Goal: Information Seeking & Learning: Learn about a topic

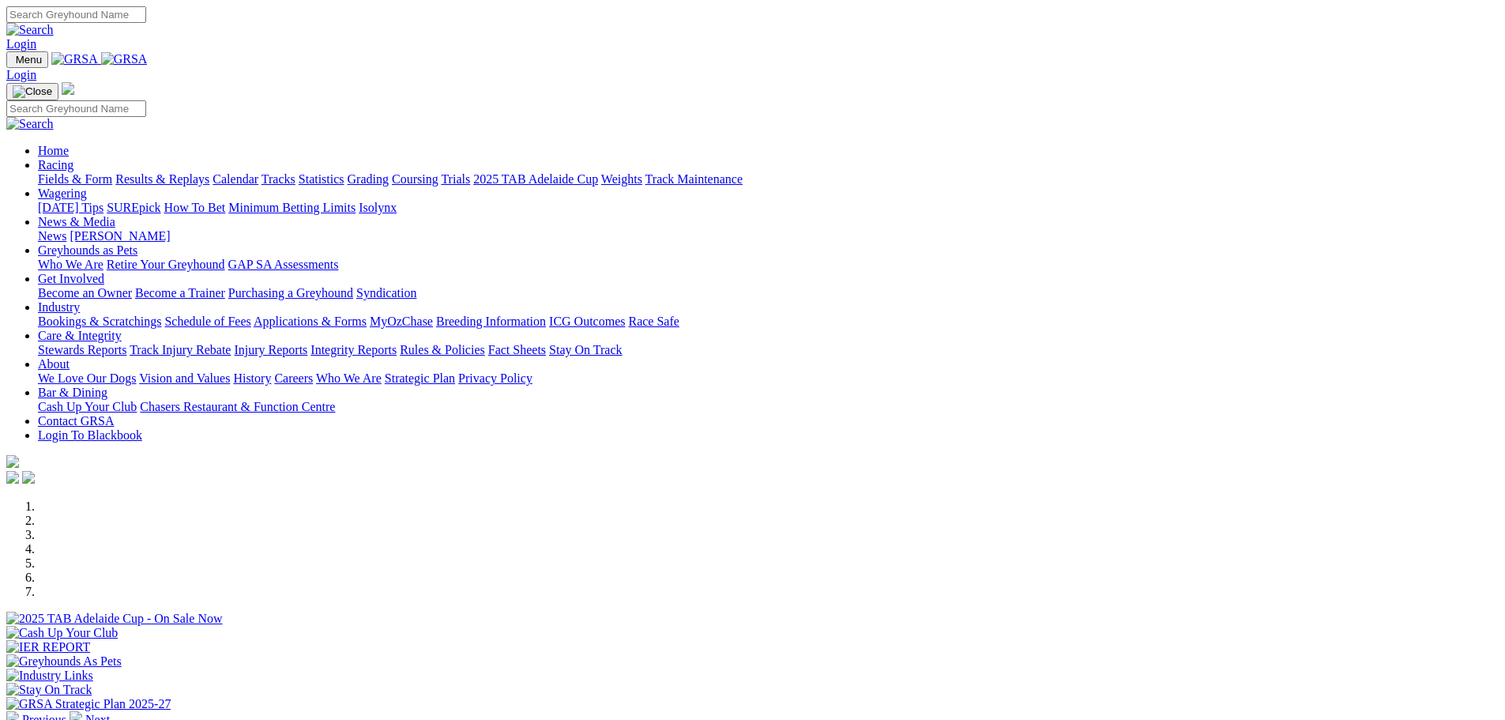
scroll to position [316, 0]
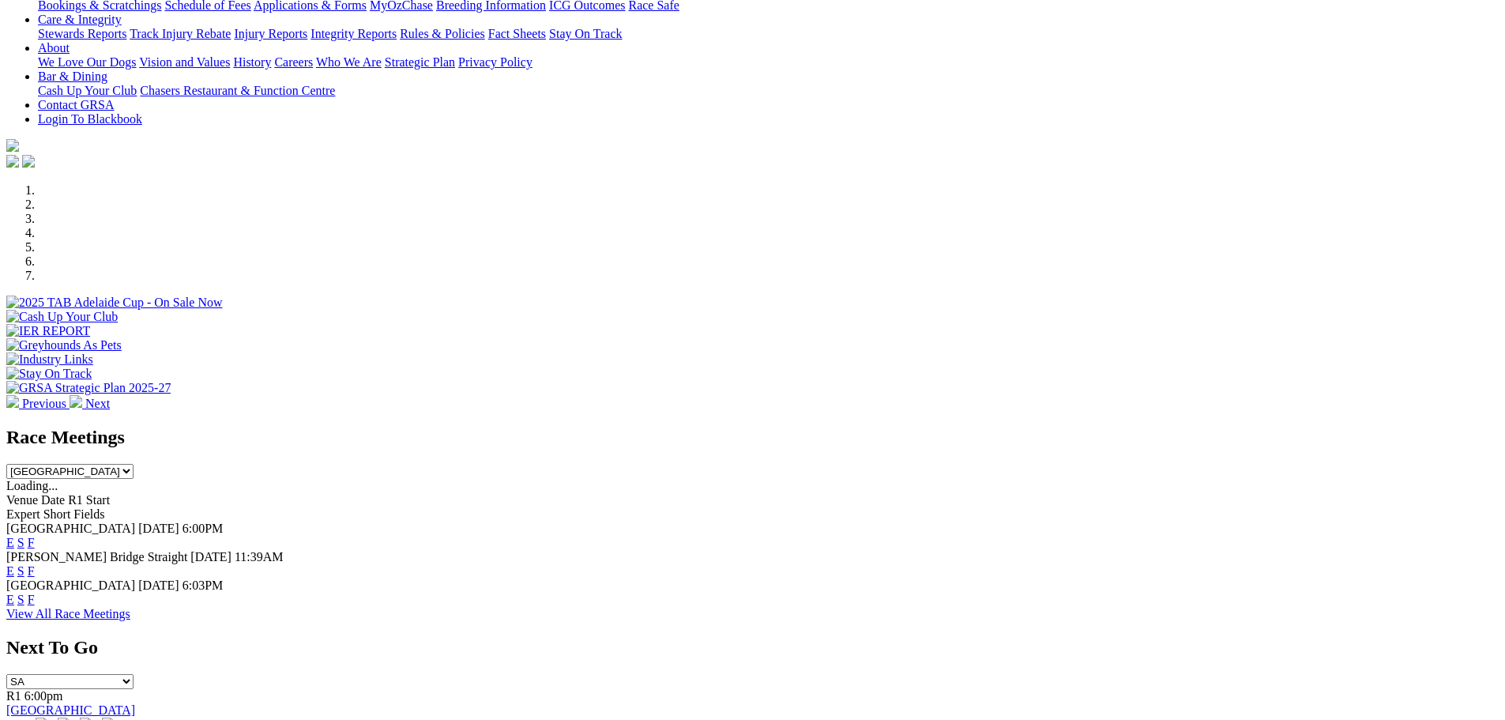
click at [14, 536] on link "E" at bounding box center [10, 542] width 8 height 13
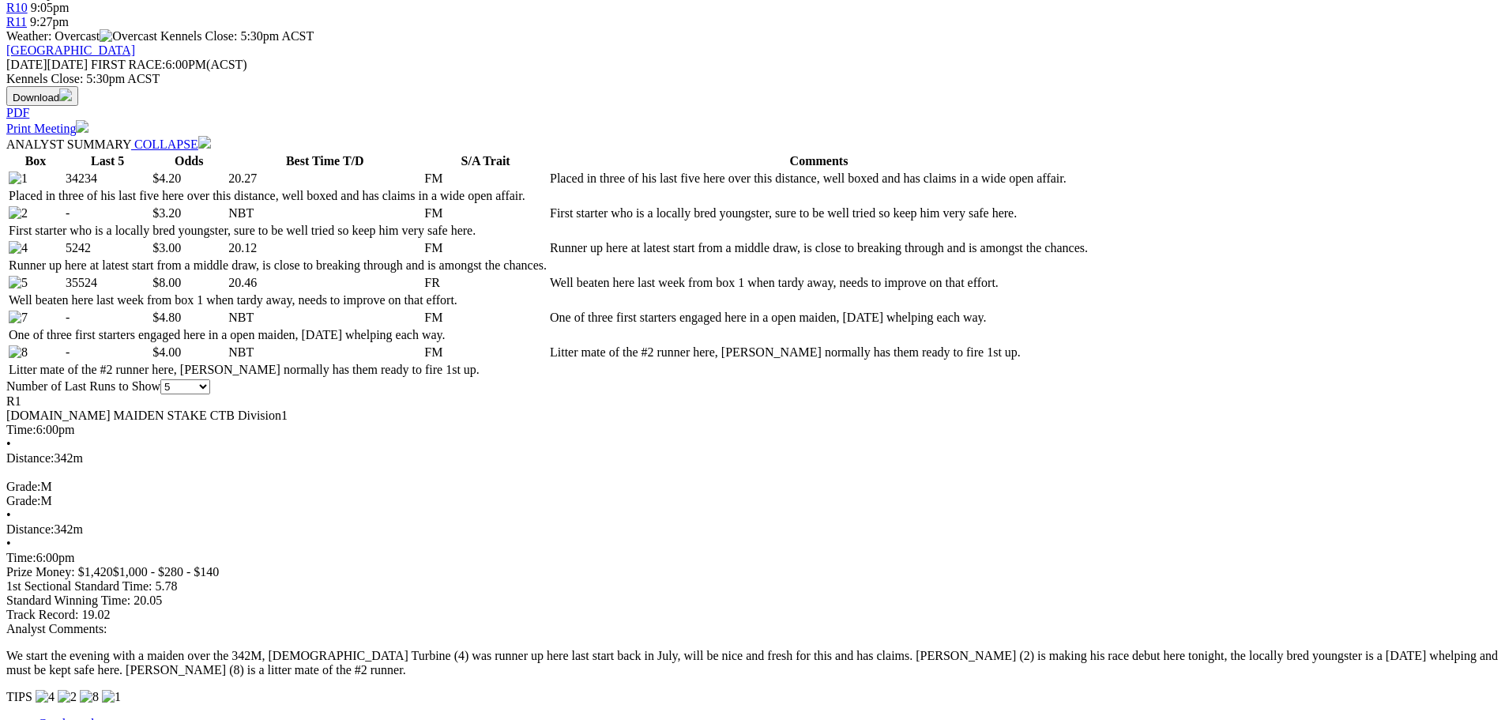
scroll to position [711, 0]
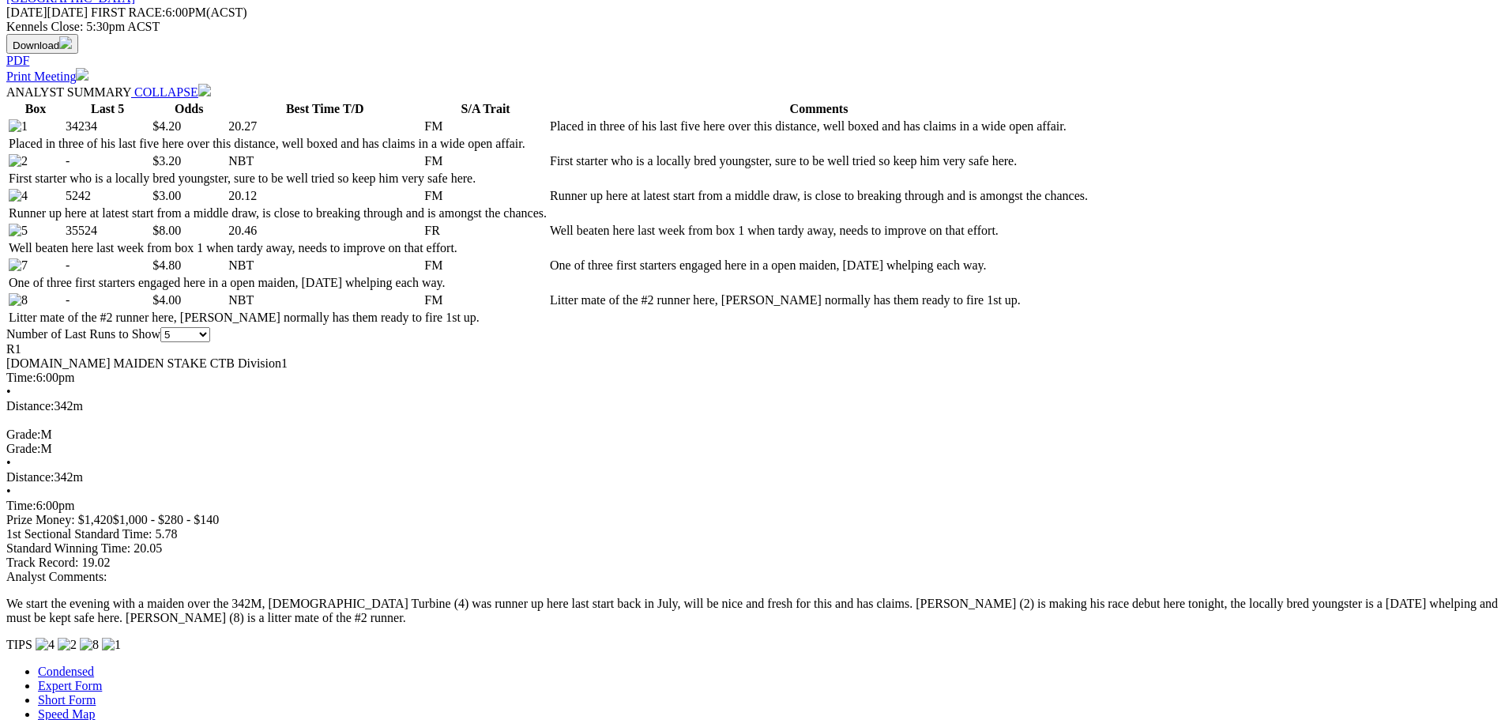
scroll to position [790, 0]
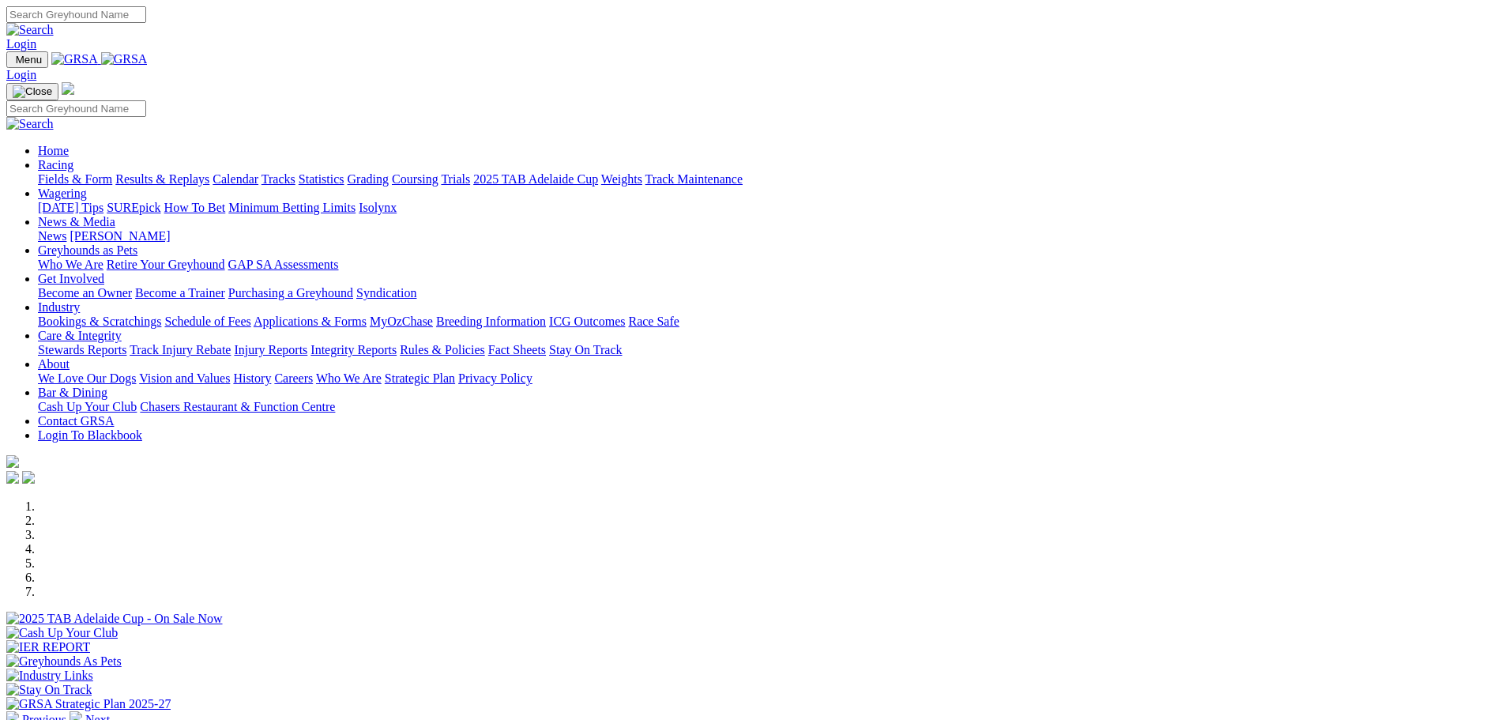
scroll to position [316, 0]
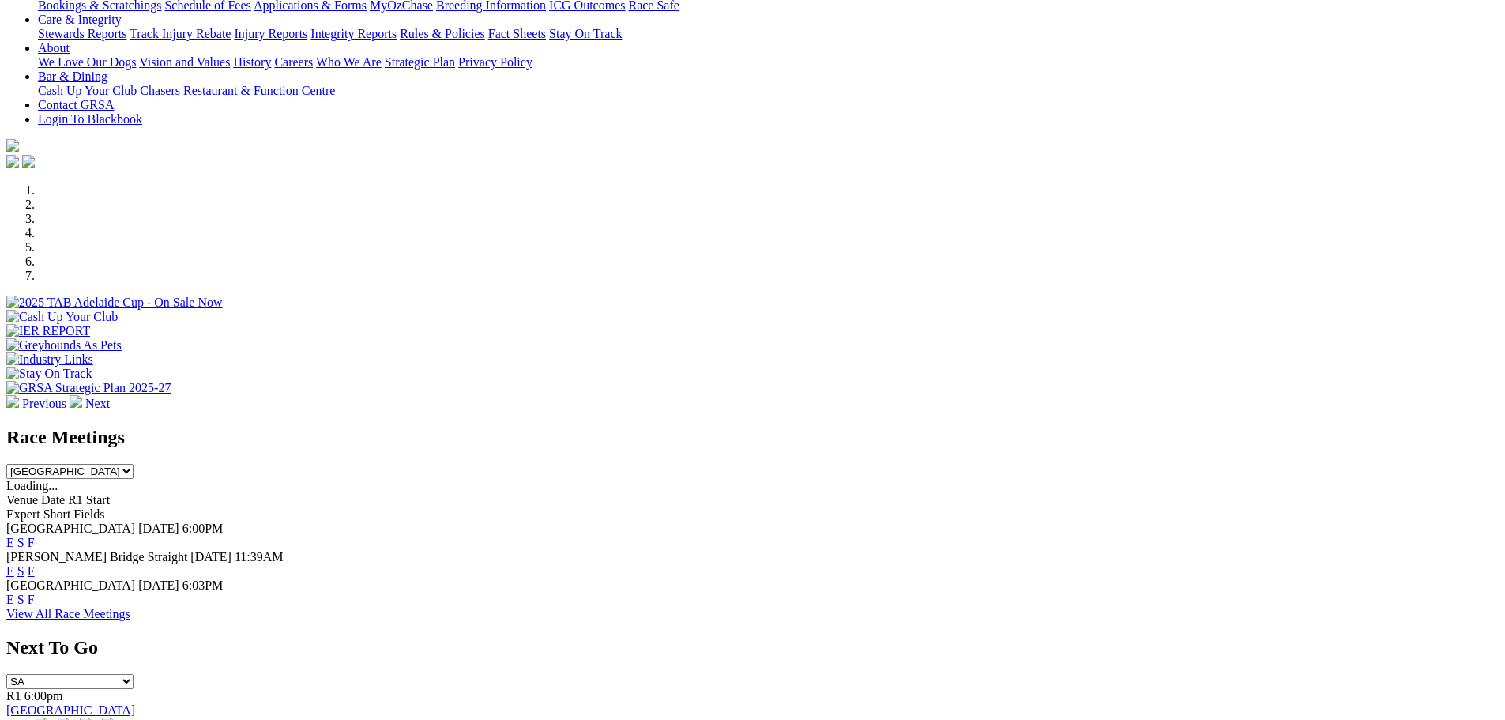
click at [14, 536] on link "E" at bounding box center [10, 542] width 8 height 13
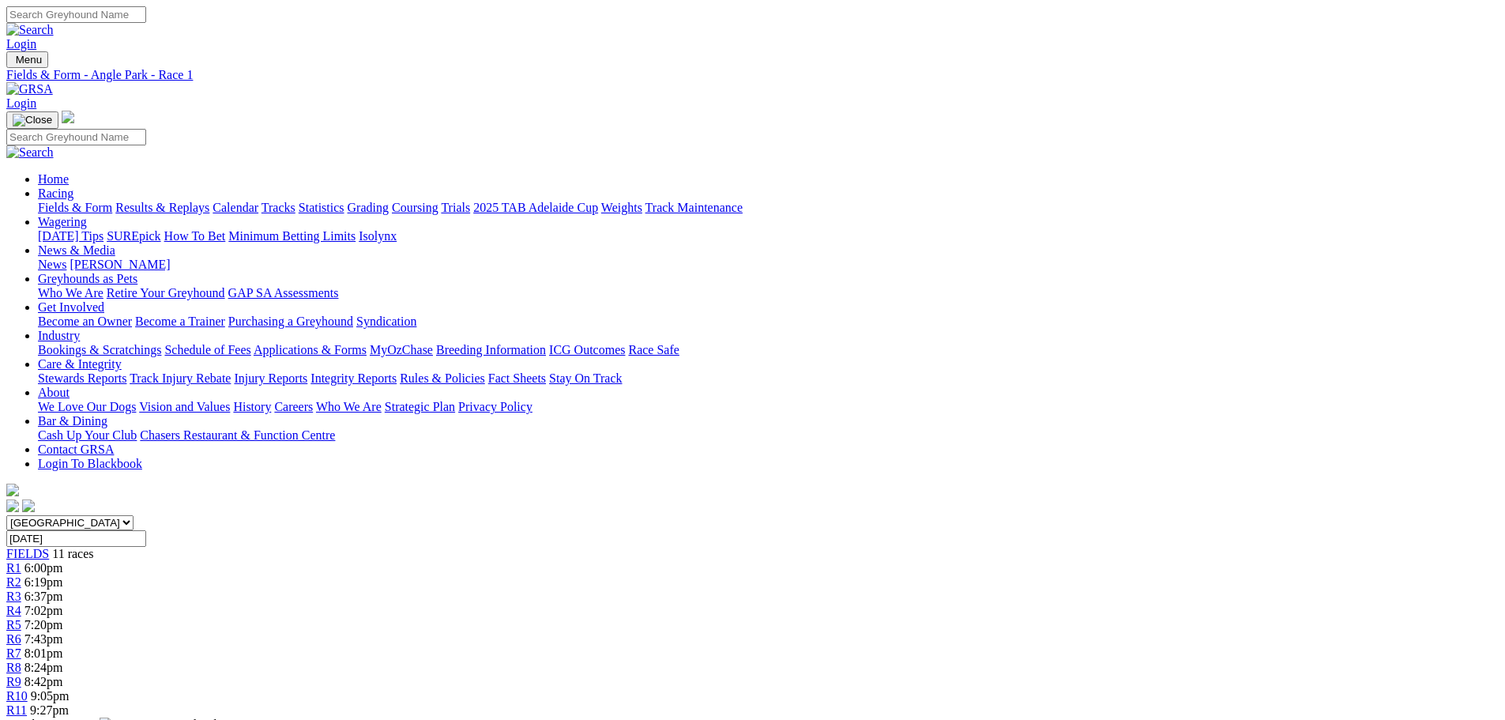
click at [645, 604] on div "R4 7:02pm" at bounding box center [752, 611] width 1492 height 14
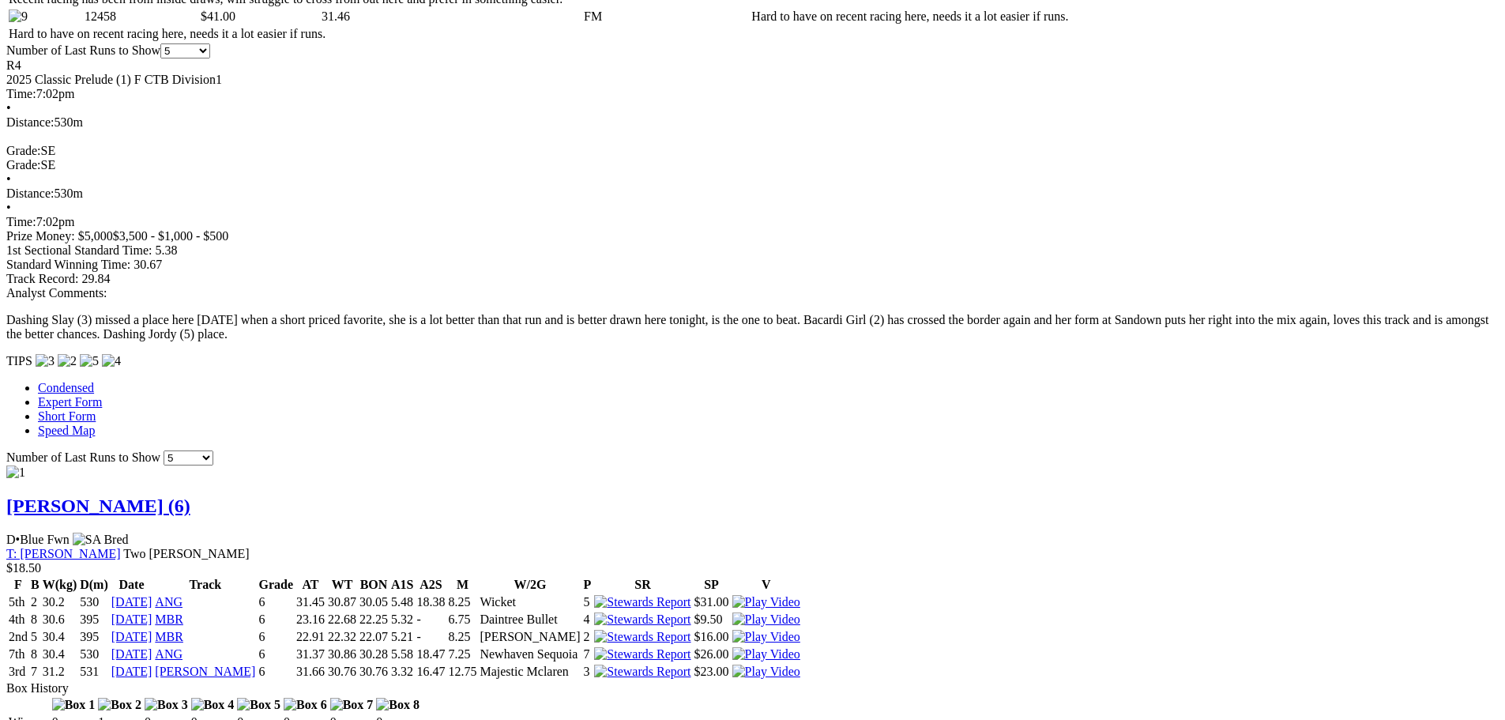
scroll to position [1027, 0]
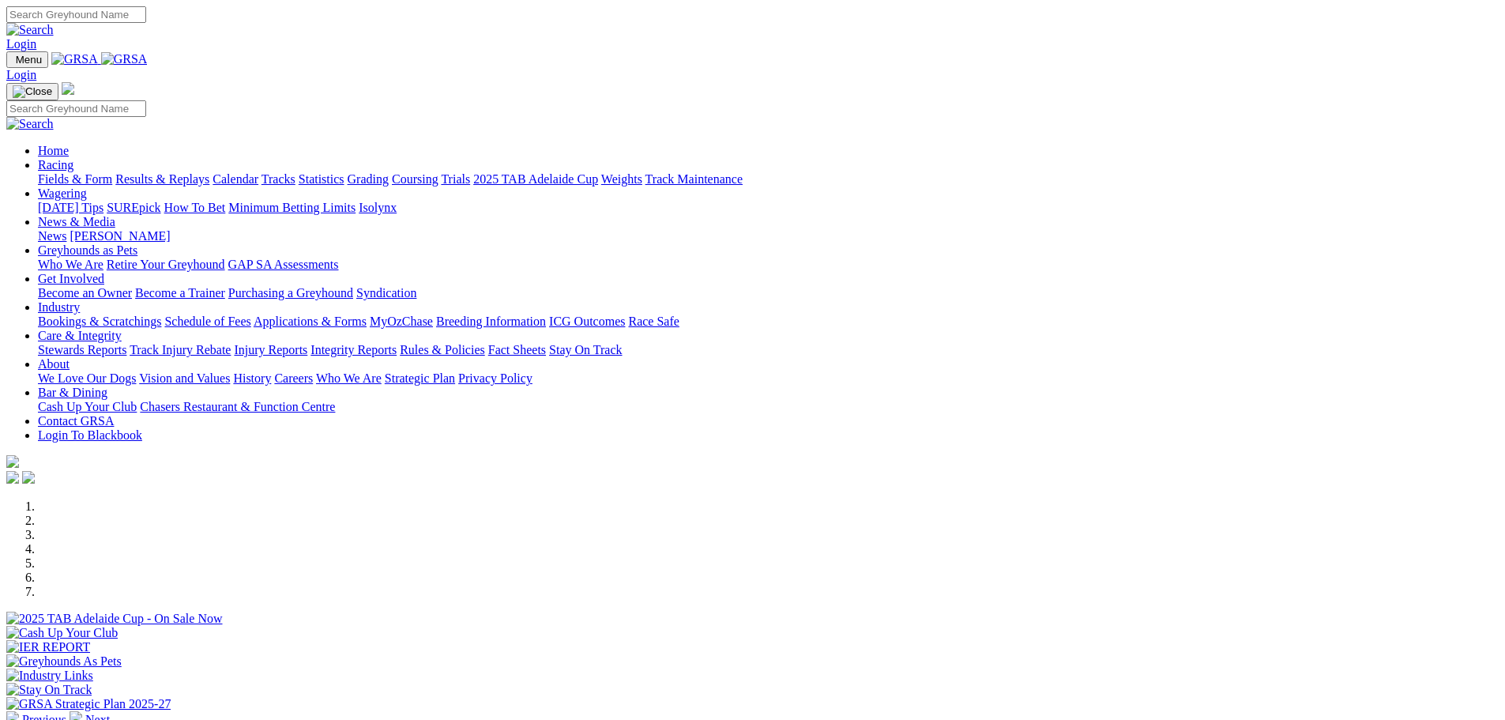
scroll to position [316, 0]
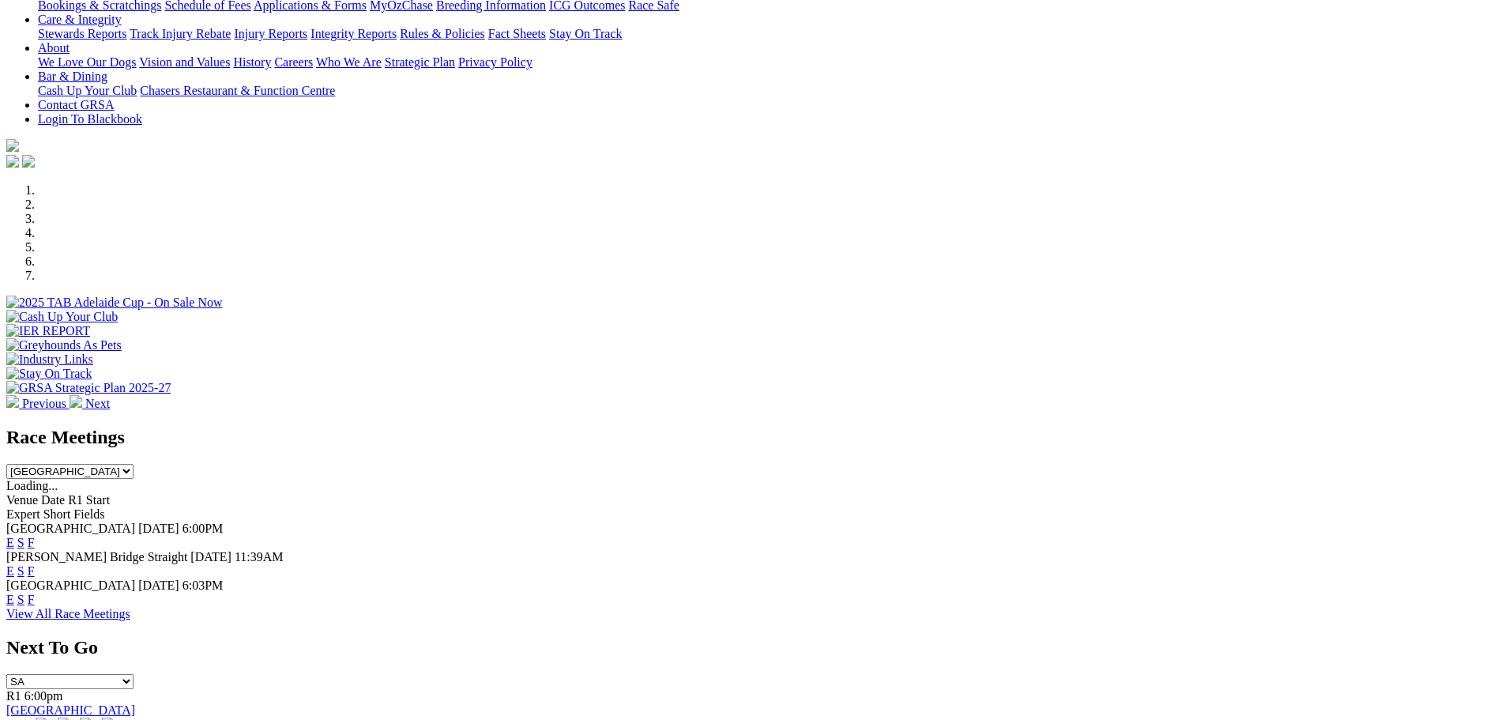
click at [14, 536] on link "E" at bounding box center [10, 542] width 8 height 13
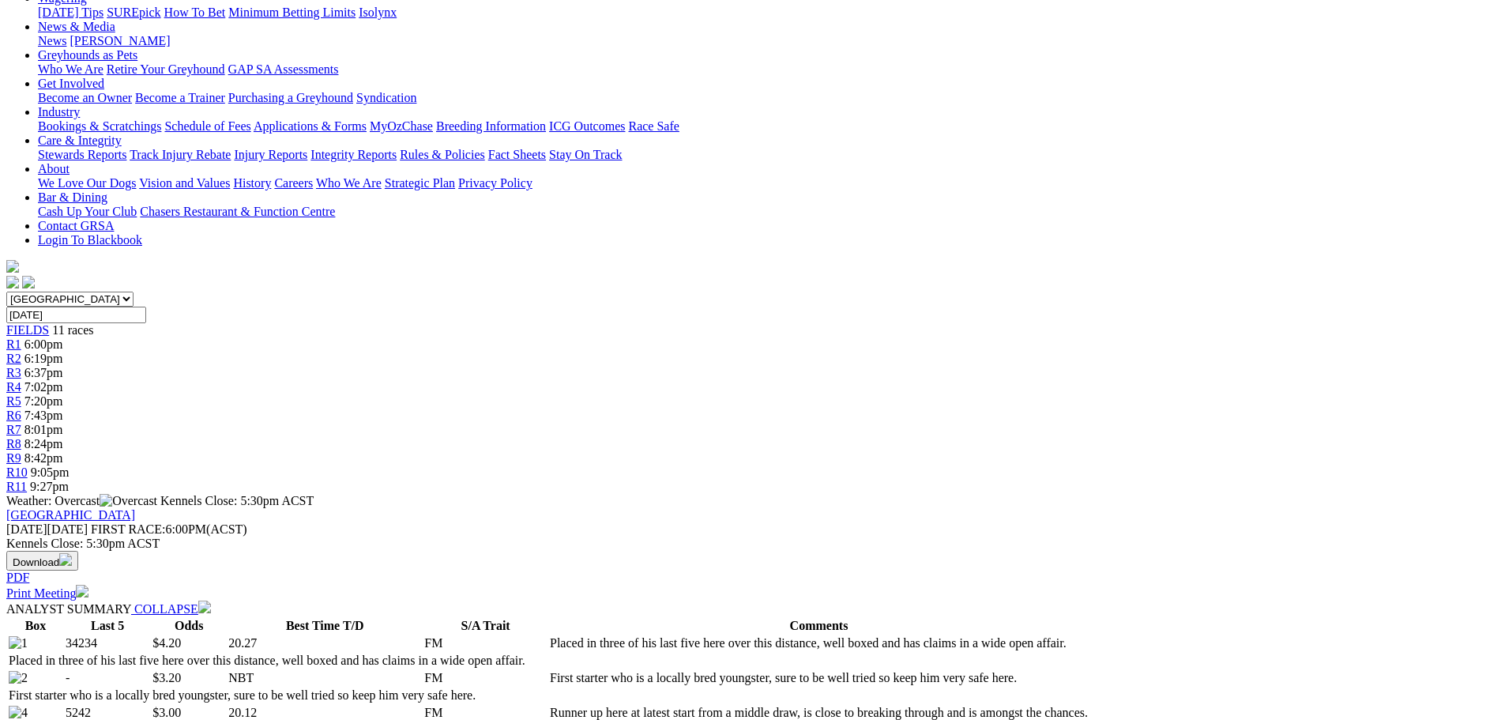
scroll to position [79, 0]
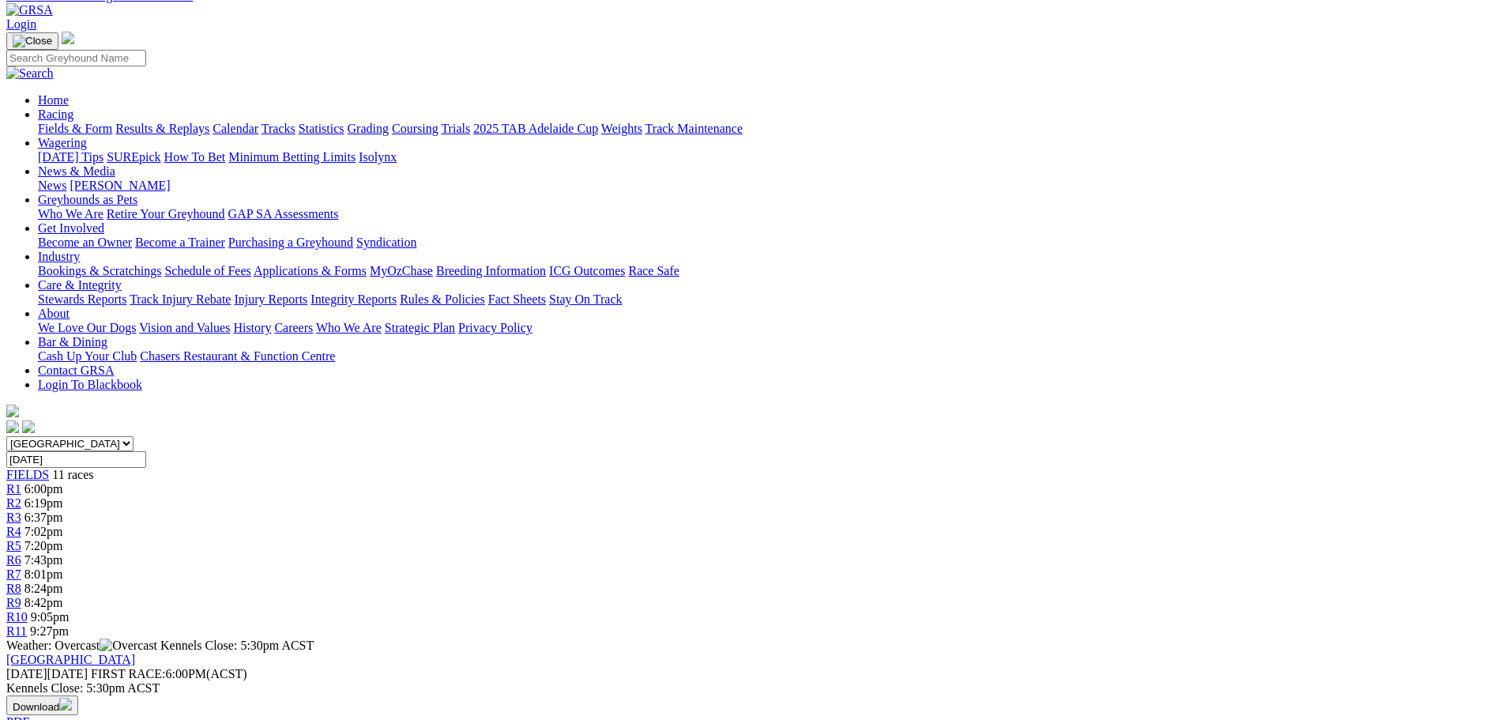
click at [21, 553] on link "R6" at bounding box center [13, 559] width 15 height 13
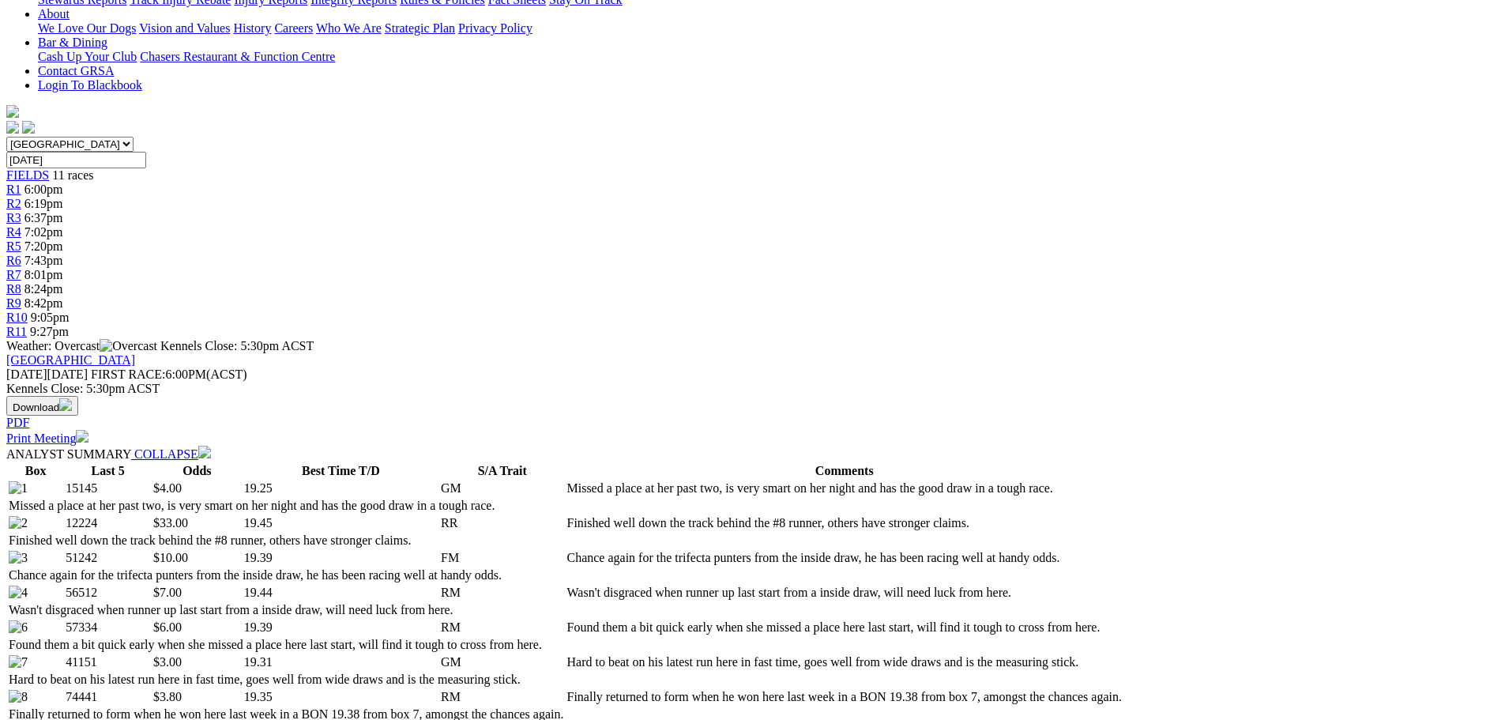
scroll to position [553, 0]
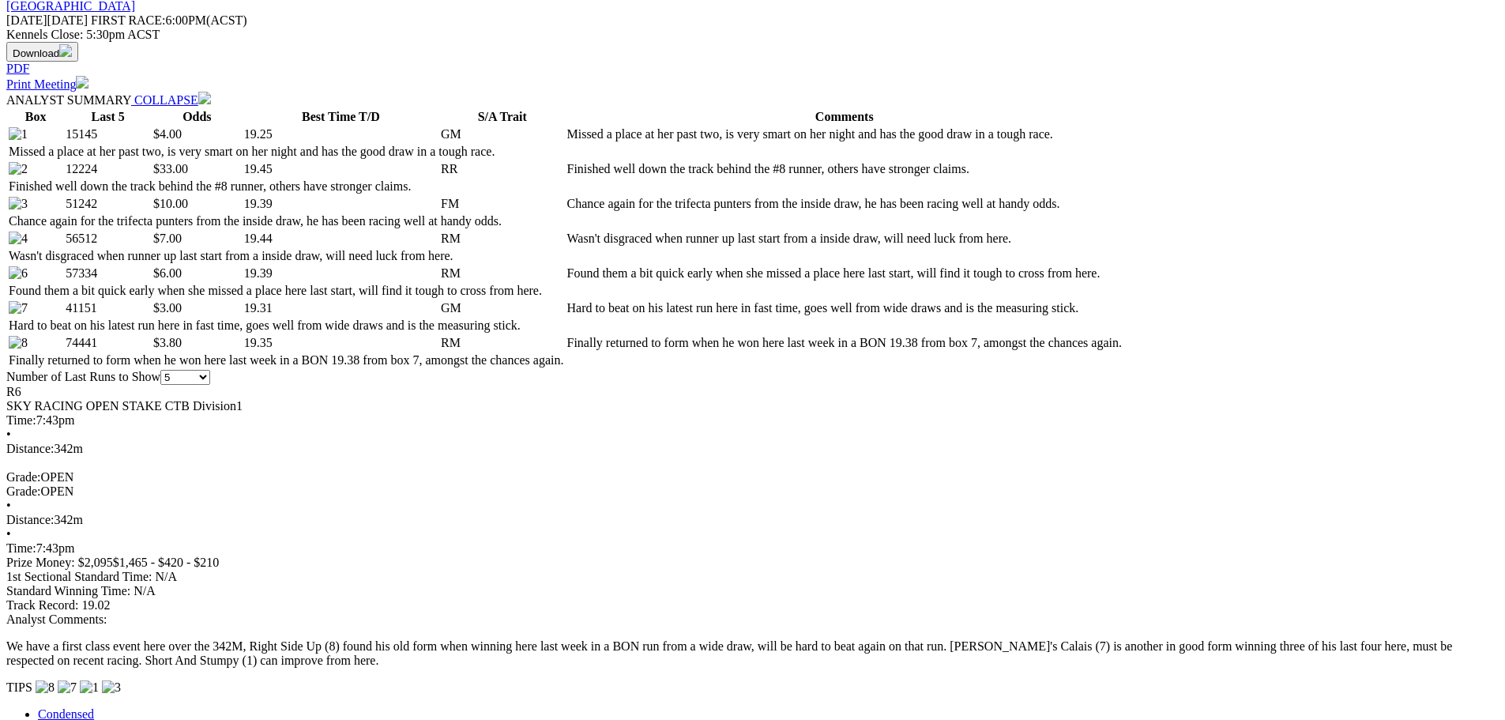
scroll to position [711, 0]
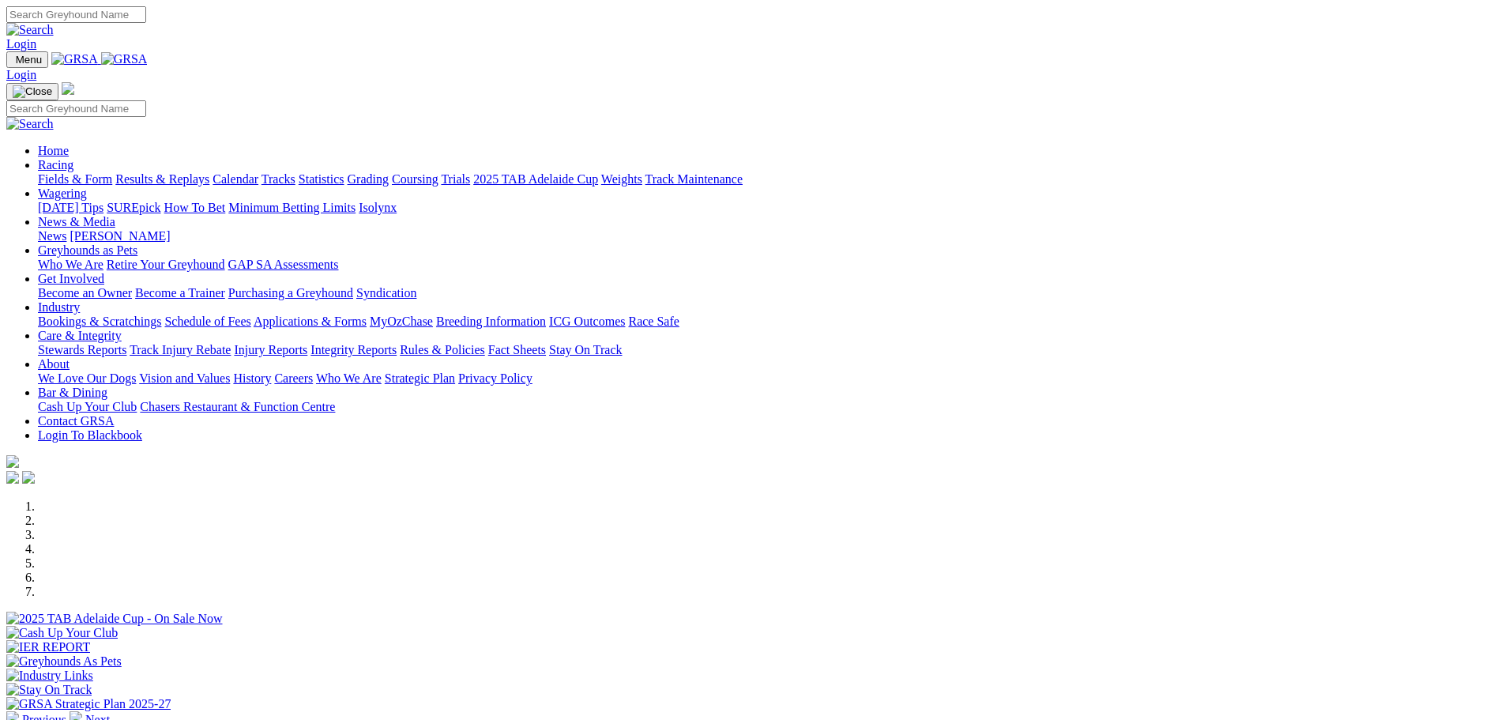
scroll to position [316, 0]
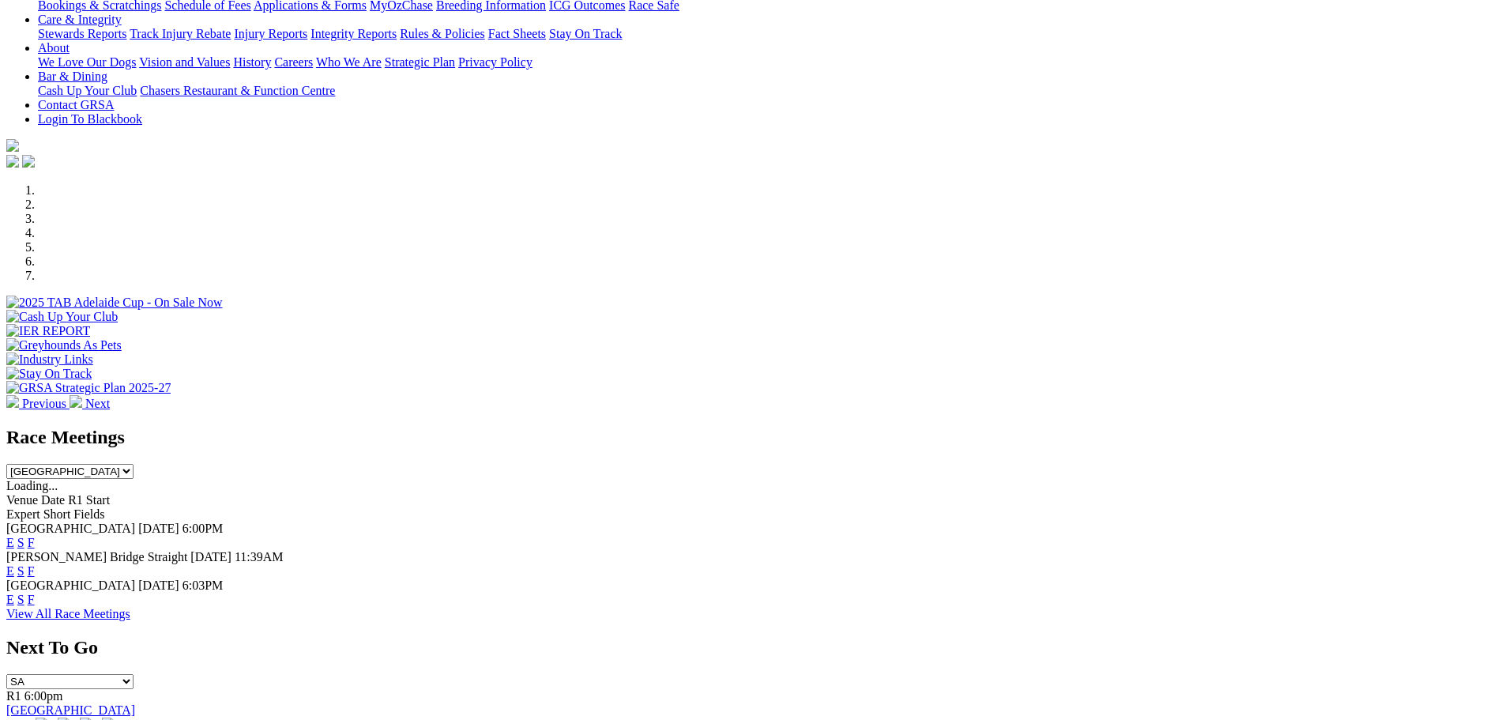
click at [14, 536] on link "E" at bounding box center [10, 542] width 8 height 13
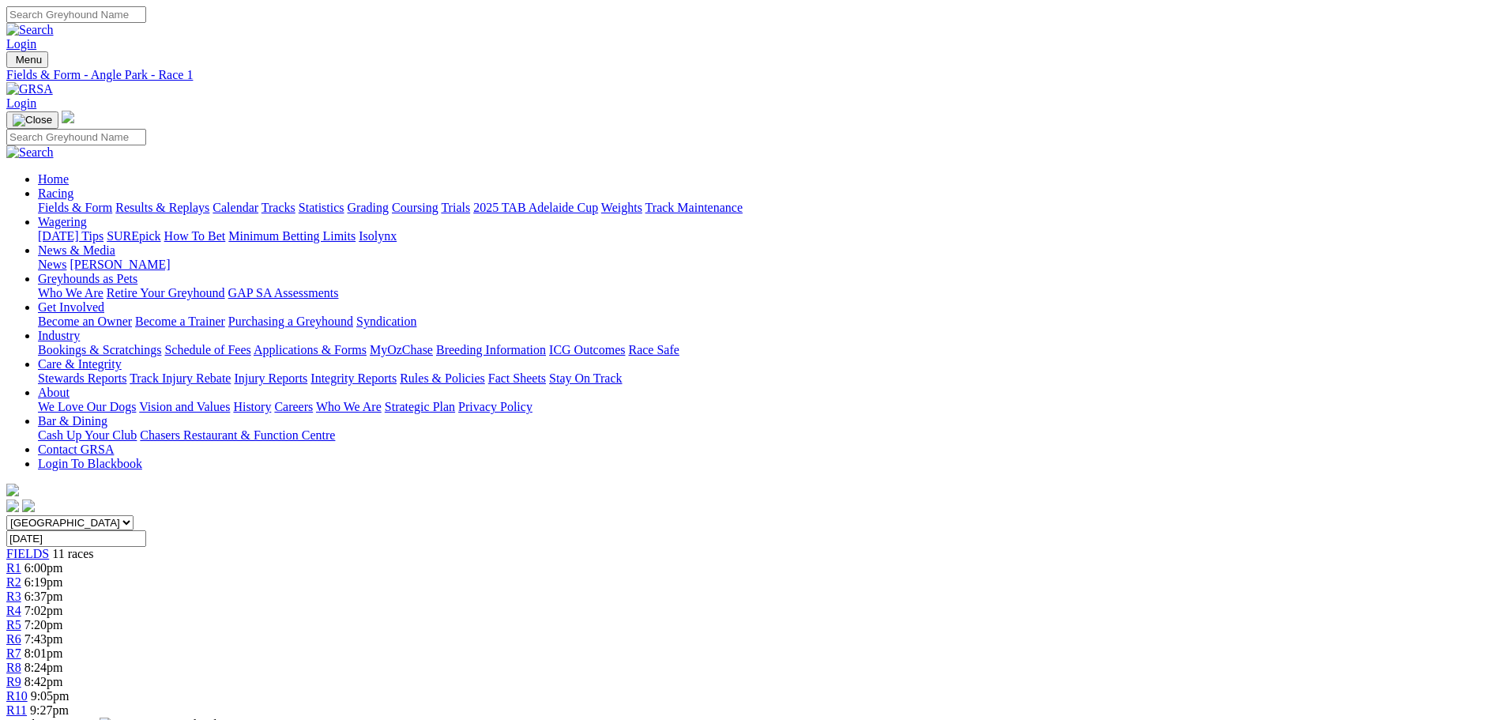
click at [21, 604] on span "R4" at bounding box center [13, 610] width 15 height 13
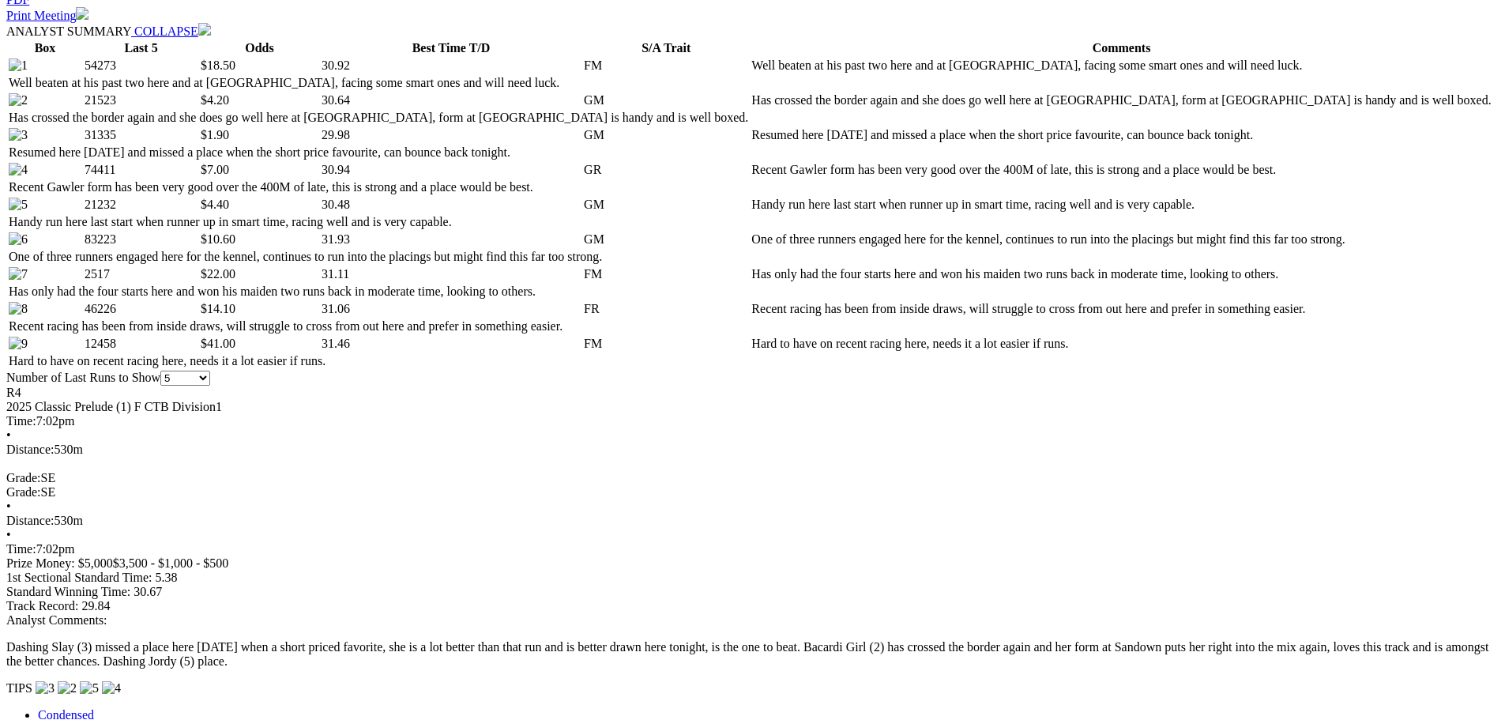
scroll to position [553, 0]
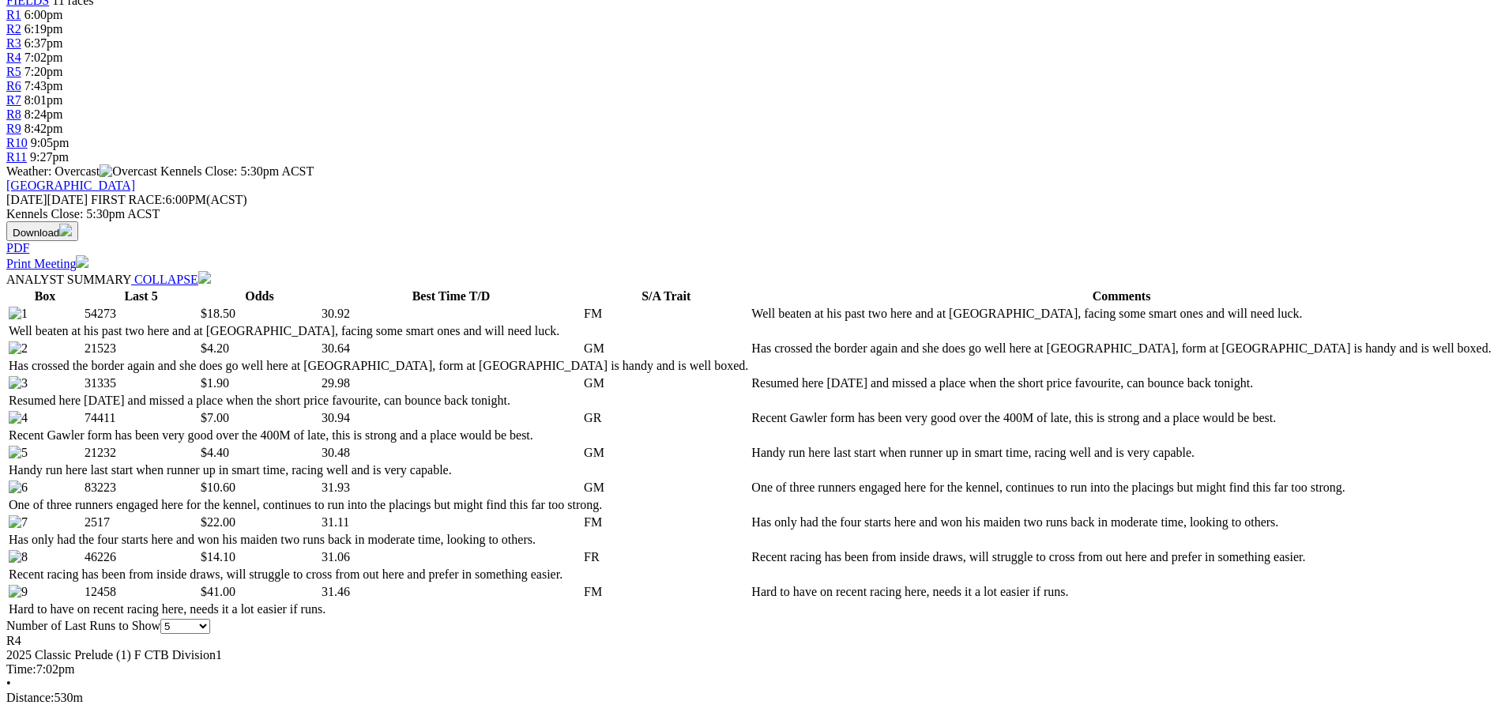
select select "20"
